Goal: Find specific page/section: Find specific page/section

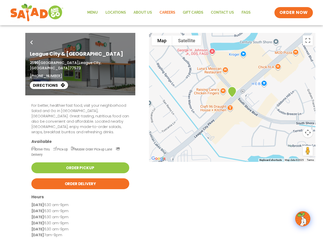
click at [169, 11] on link "Careers" at bounding box center [167, 13] width 23 height 12
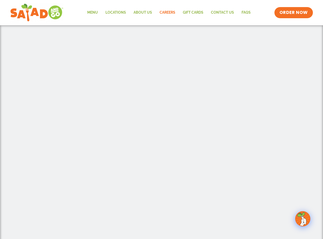
scroll to position [154, 0]
click at [301, 218] on img at bounding box center [303, 219] width 14 height 14
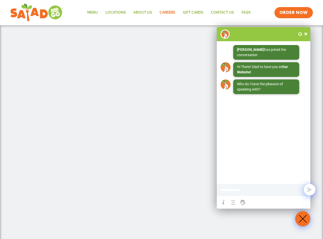
click at [305, 34] on span at bounding box center [305, 33] width 5 height 5
